Goal: Register for event/course

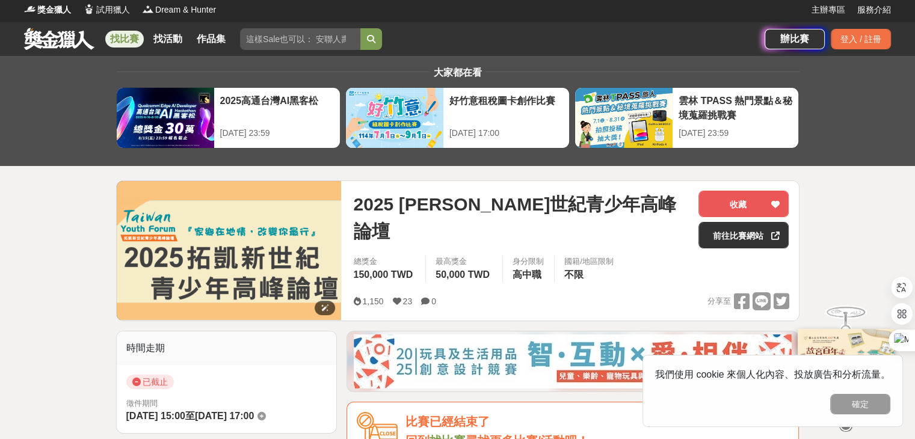
scroll to position [181, 0]
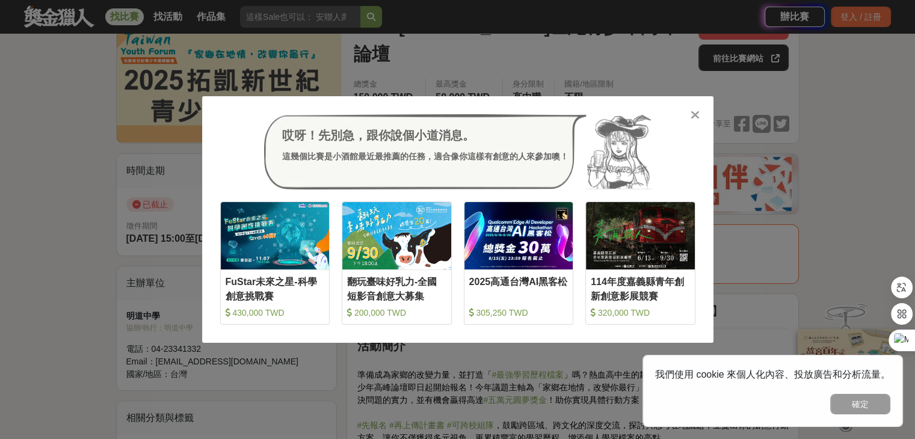
click at [692, 114] on icon at bounding box center [695, 115] width 9 height 12
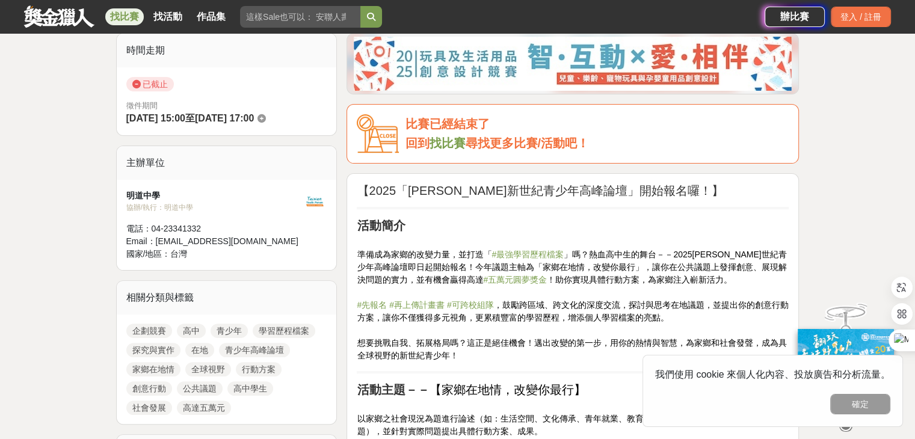
scroll to position [361, 0]
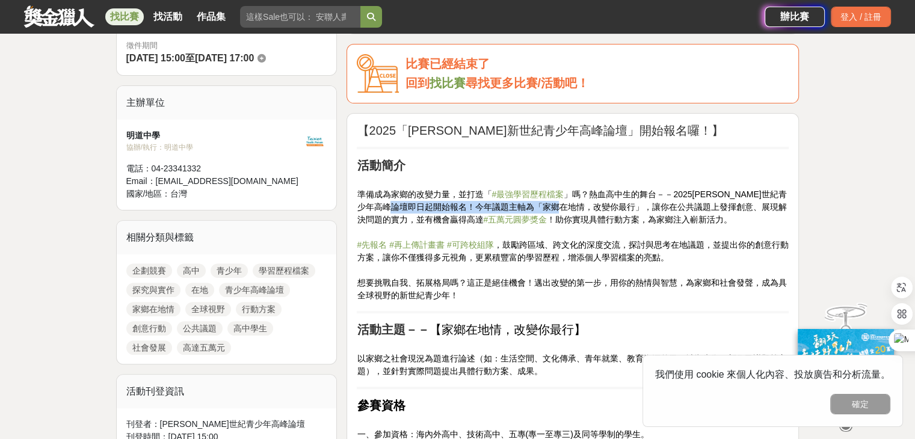
drag, startPoint x: 431, startPoint y: 205, endPoint x: 599, endPoint y: 205, distance: 167.9
click at [599, 205] on span "」嗎？熱血高中生的舞台－－2025[PERSON_NAME]世紀青少年高峰論壇即日起開始報名！今年議題主軸為「家鄉在地情，改變你最行」，讓你在公共議題上發揮創…" at bounding box center [572, 207] width 430 height 35
copy span "今年議題主軸為「家鄉在地情，改變你最行」"
click at [460, 264] on p "準備成為家鄉的改變力量，並打造「 #最強學習歷程檔案 」嗎？熱血高中生的舞台－－2025拓凱新世紀青少年高峰論壇即日起開始報名！今年議題主軸為「家鄉在地情，改…" at bounding box center [573, 239] width 432 height 126
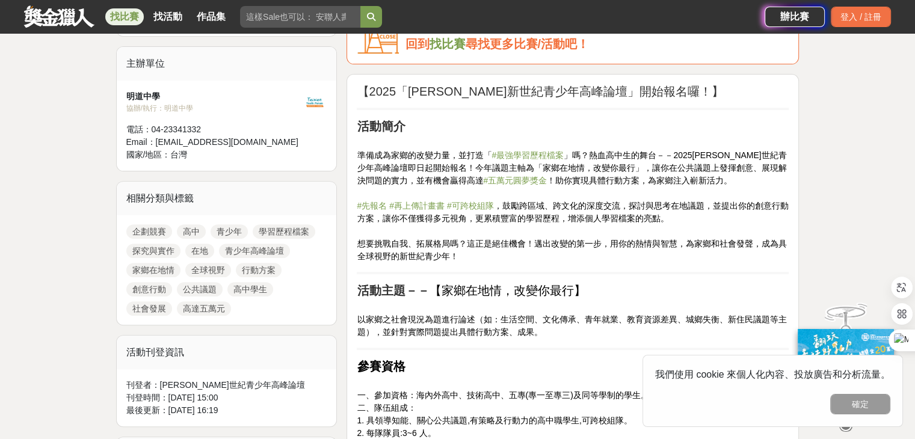
scroll to position [421, 0]
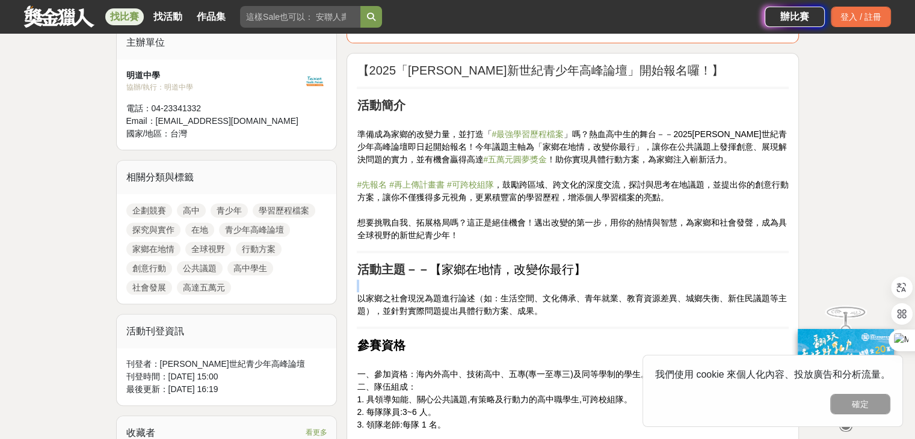
drag, startPoint x: 358, startPoint y: 294, endPoint x: 561, endPoint y: 316, distance: 204.6
copy br
click at [518, 359] on p "一、參加資格：海內外高中、技術高中、五專(專一至專三)及同等學制的學生。 二、隊伍組成： 1. 具領導知能、關心公共議題,有策略及行動力的高中職學生,可跨校組…" at bounding box center [573, 394] width 432 height 76
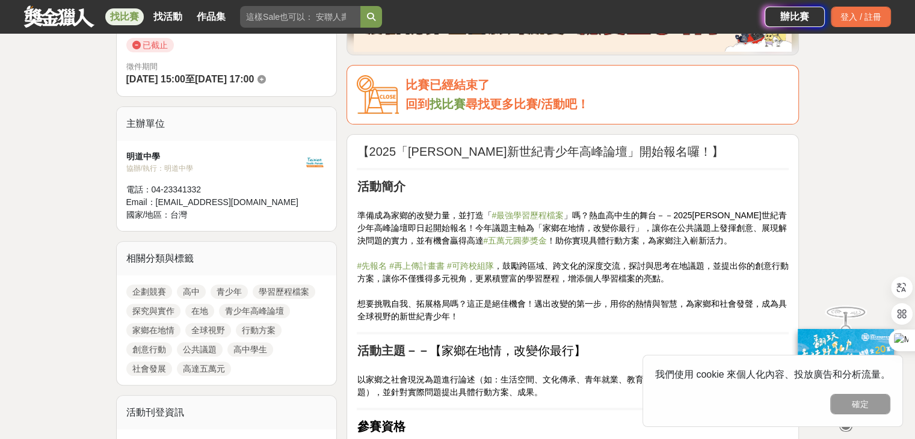
scroll to position [361, 0]
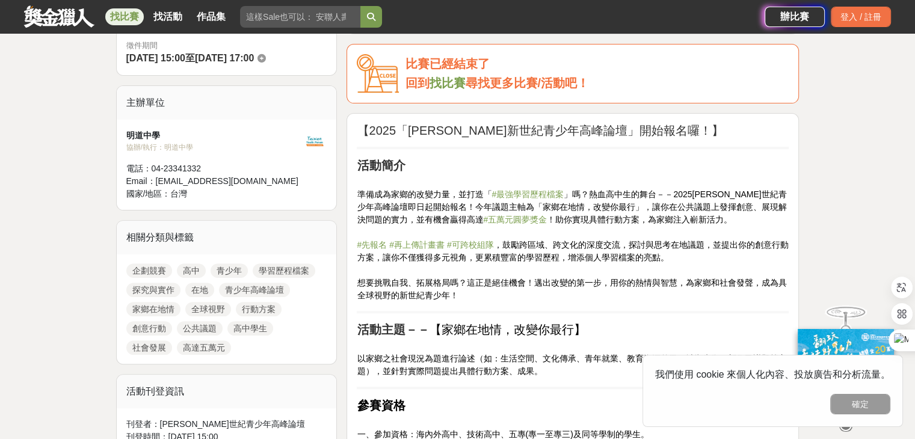
click at [442, 135] on h2 "【2025「[PERSON_NAME]新世紀青少年高峰論壇」開始報名囉！】" at bounding box center [573, 130] width 432 height 14
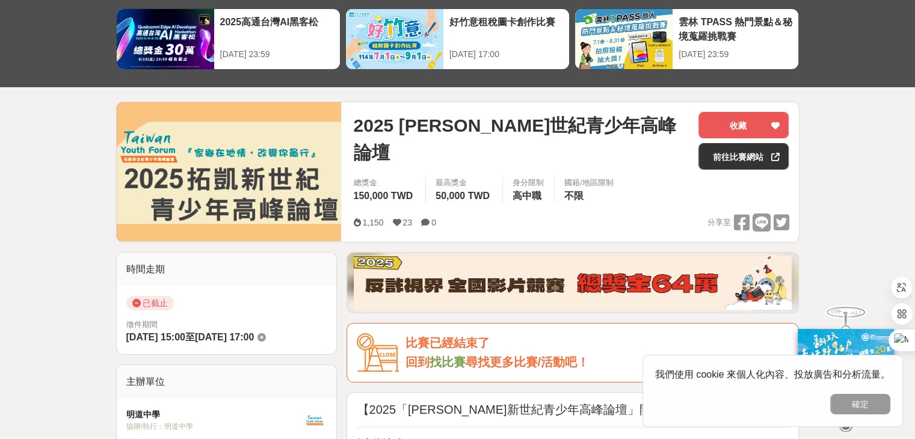
scroll to position [0, 0]
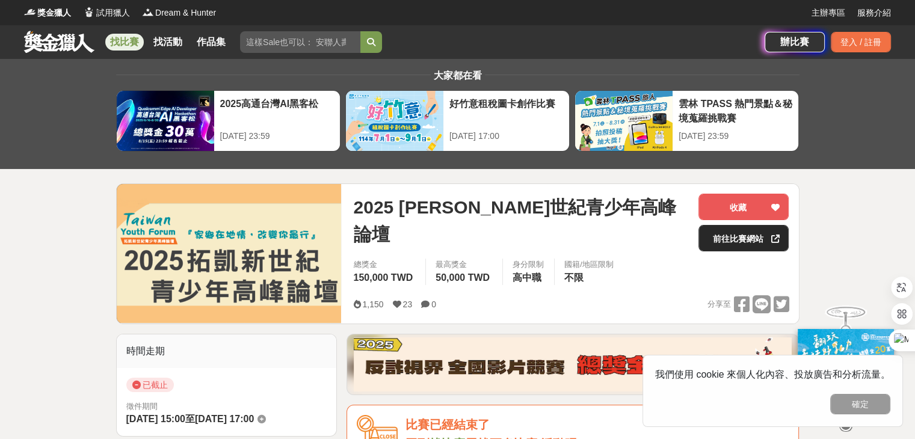
click at [754, 237] on link "前往比賽網站" at bounding box center [744, 238] width 90 height 26
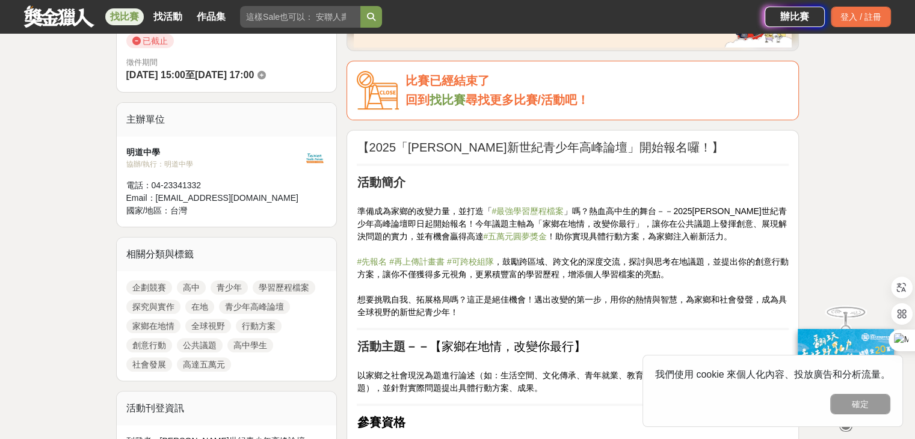
scroll to position [421, 0]
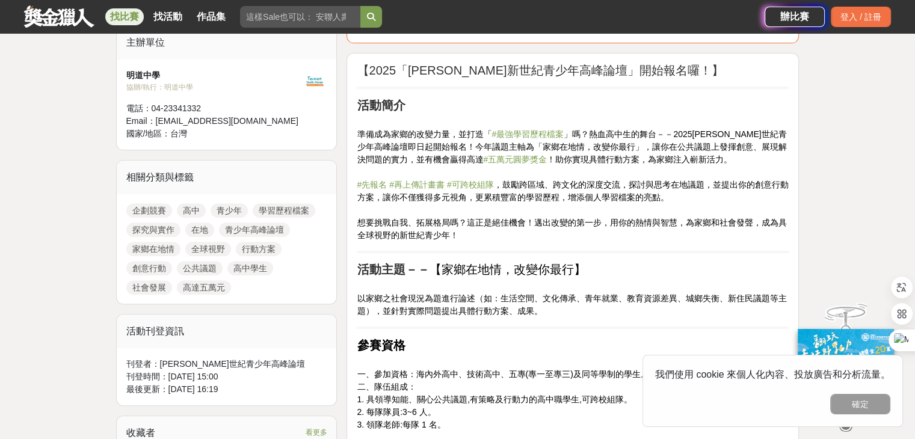
click at [359, 299] on span "以家鄉之社會現況為題進行論述（如：生活空間、文化傳承、青年就業、教育資源差異、城鄉失衡、新住民議題等主題），並針對實際問題提出具體行動方案、成果。" at bounding box center [572, 305] width 430 height 22
drag, startPoint x: 357, startPoint y: 296, endPoint x: 569, endPoint y: 303, distance: 212.0
click at [569, 303] on p "以家鄉之社會現況為題進行論述（如：生活空間、文化傳承、青年就業、教育資源差異、城鄉失衡、新住民議題等主題），並針對實際問題提出具體行動方案、成果。" at bounding box center [573, 299] width 432 height 38
click at [455, 299] on span "以家鄉之社會現況為題進行論述（如：生活空間、文化傳承、青年就業、教育資源差異、城鄉失衡、新住民議題等主題），並針對實際問題提出具體行動方案、成果。" at bounding box center [572, 305] width 430 height 22
click at [648, 298] on span "以家鄉之社會現況為題進行論述（如：生活空間、文化傳承、青年就業、教育資源差異、城鄉失衡、新住民議題等主題），並針對實際問題提出具體行動方案、成果。" at bounding box center [572, 305] width 430 height 22
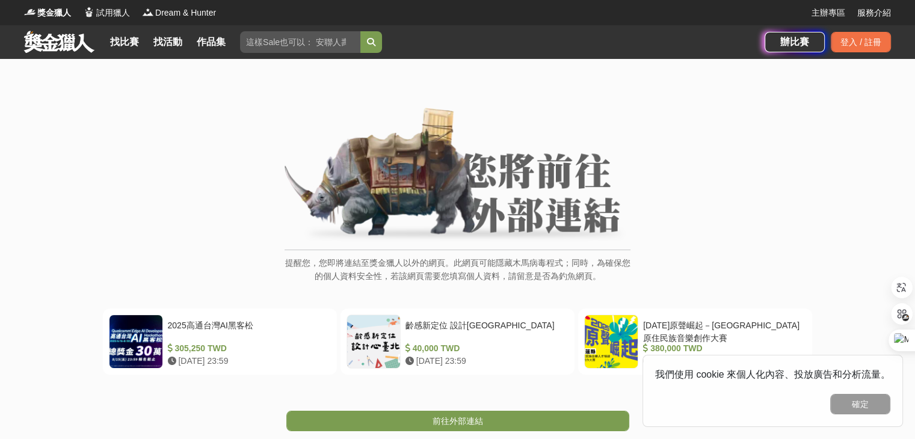
click at [548, 282] on p "提醒您，您即將連結至獎金獵人以外的網頁。此網頁可能隱藏木馬病毒程式；同時，為確保您的個人資料安全性，若該網頁需要您填寫個人資料，請留意是否為釣魚網頁。" at bounding box center [458, 275] width 346 height 39
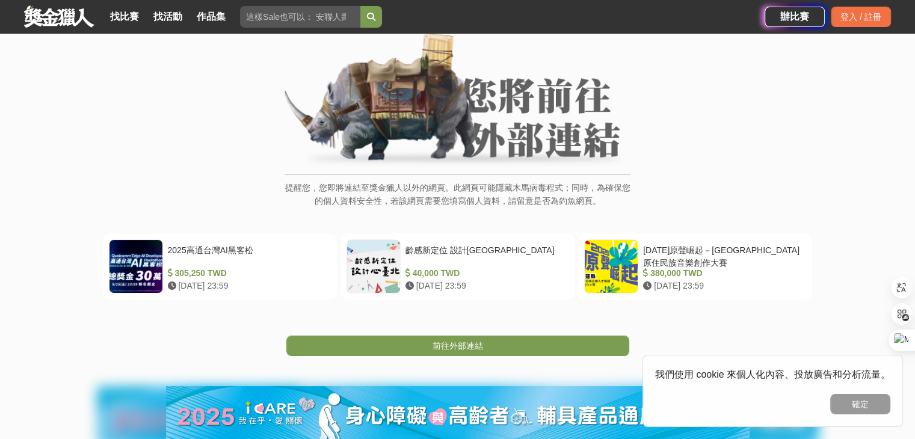
scroll to position [181, 0]
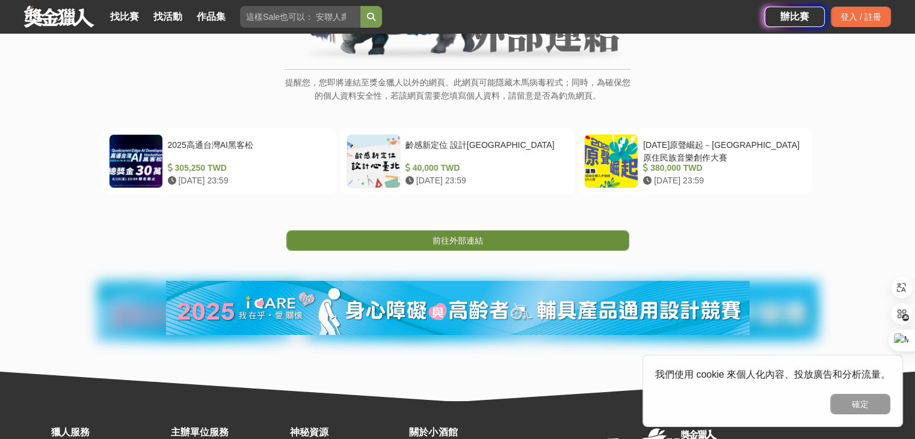
click at [520, 232] on link "前往外部連結" at bounding box center [458, 241] width 343 height 20
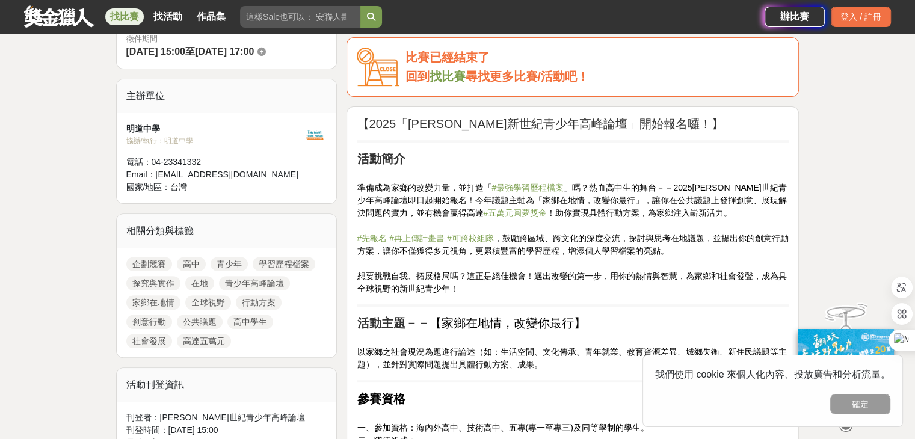
scroll to position [301, 0]
